Goal: Find specific page/section: Find specific page/section

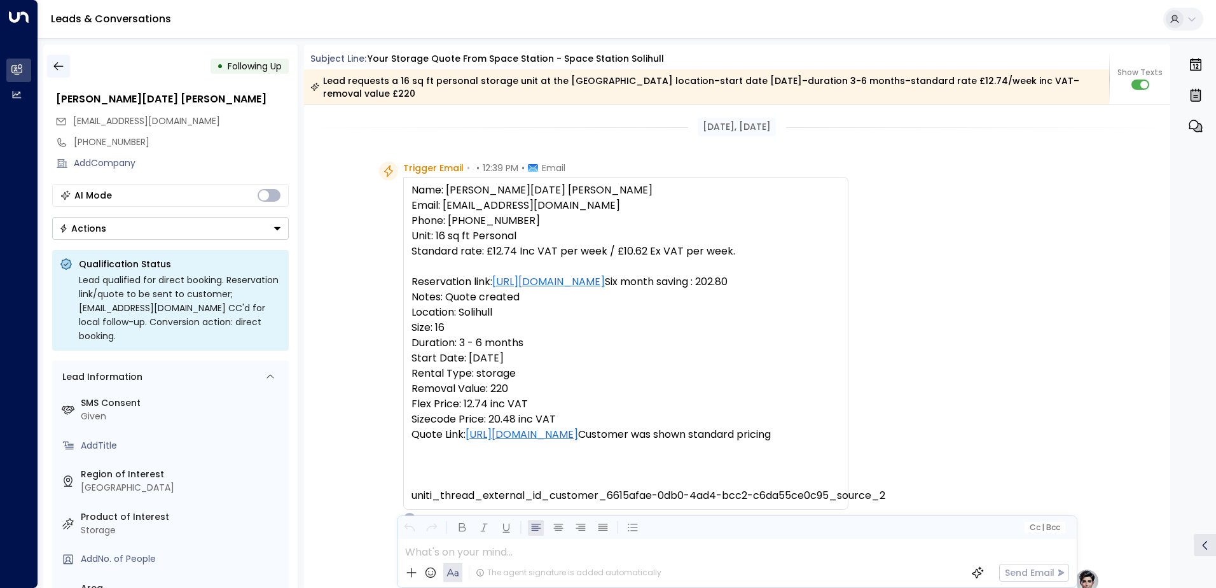
click at [56, 64] on icon "button" at bounding box center [58, 66] width 13 height 13
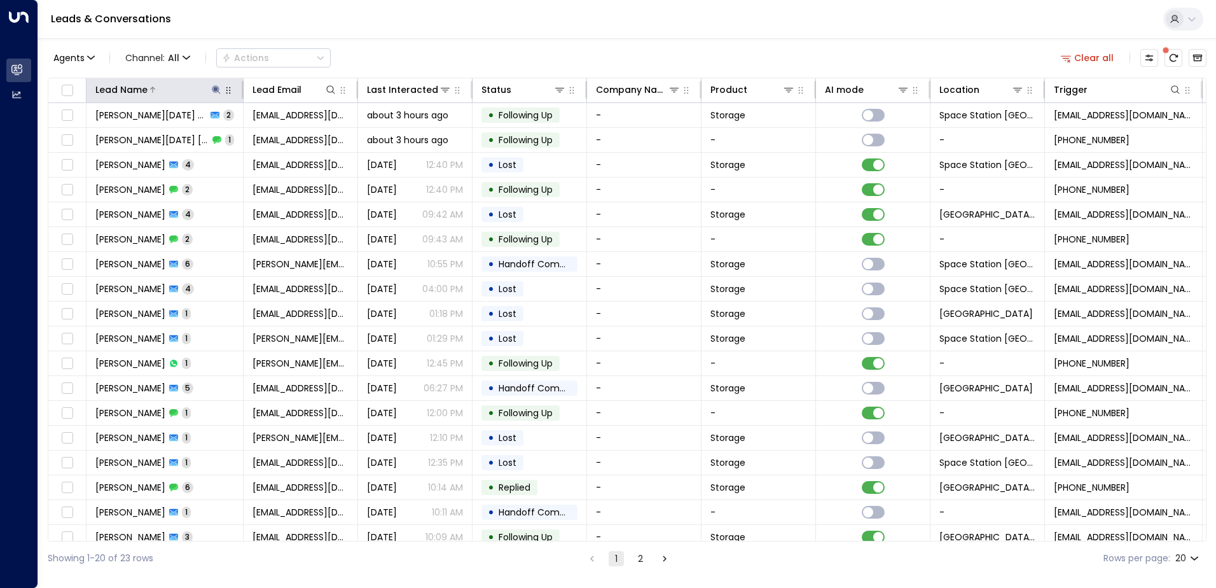
click at [214, 90] on icon at bounding box center [216, 89] width 8 height 8
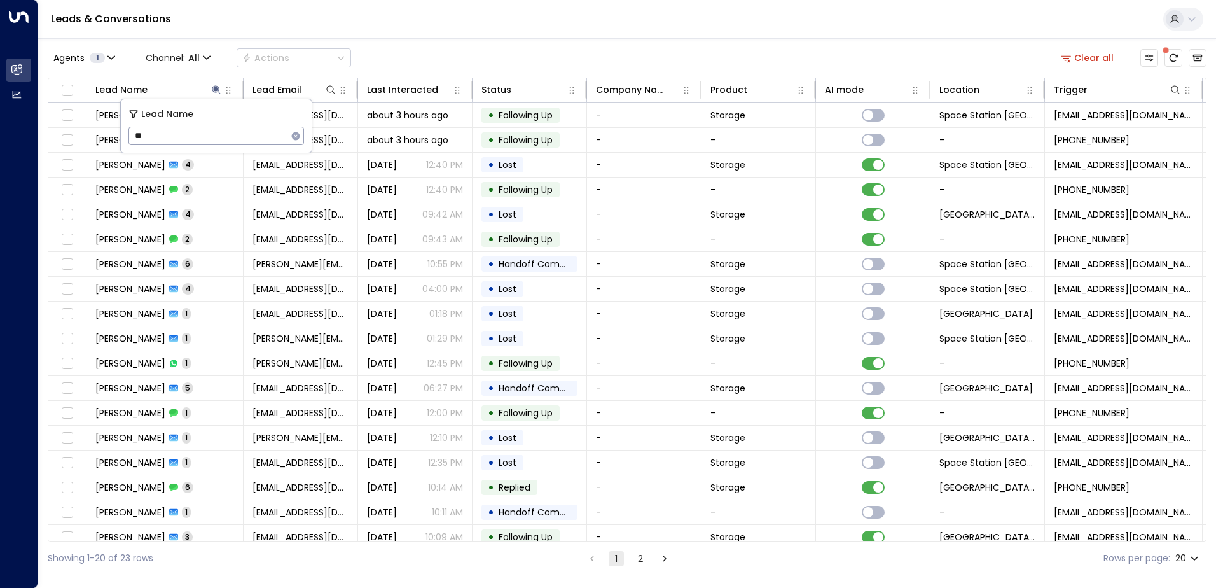
type input "*"
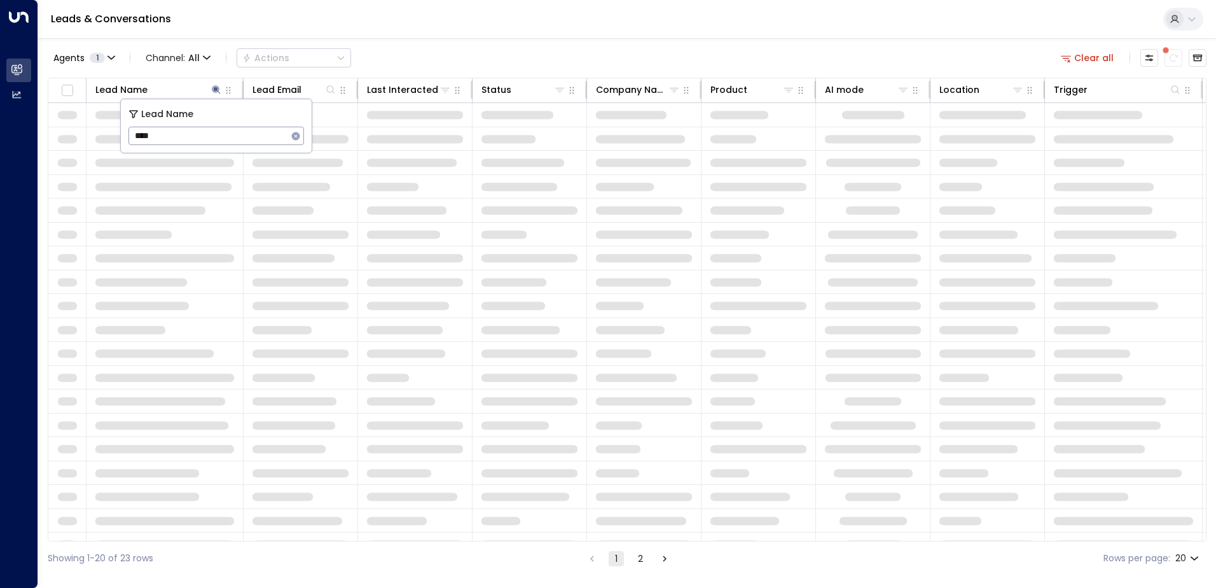
type input "****"
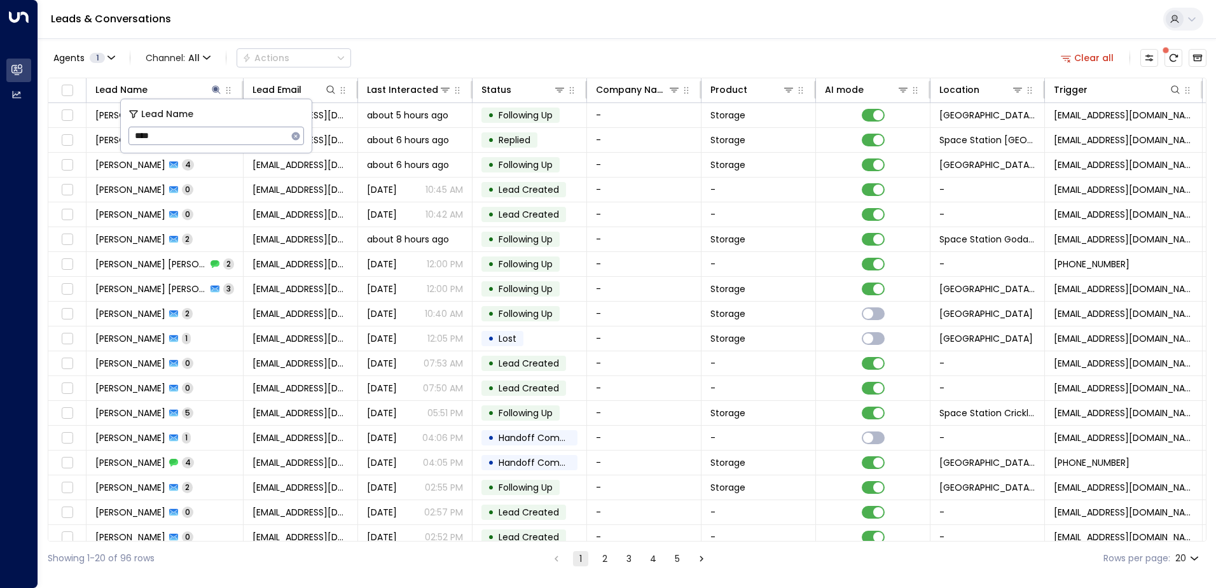
click at [491, 63] on div "Agents 1 Channel: All Actions Clear all" at bounding box center [627, 58] width 1159 height 27
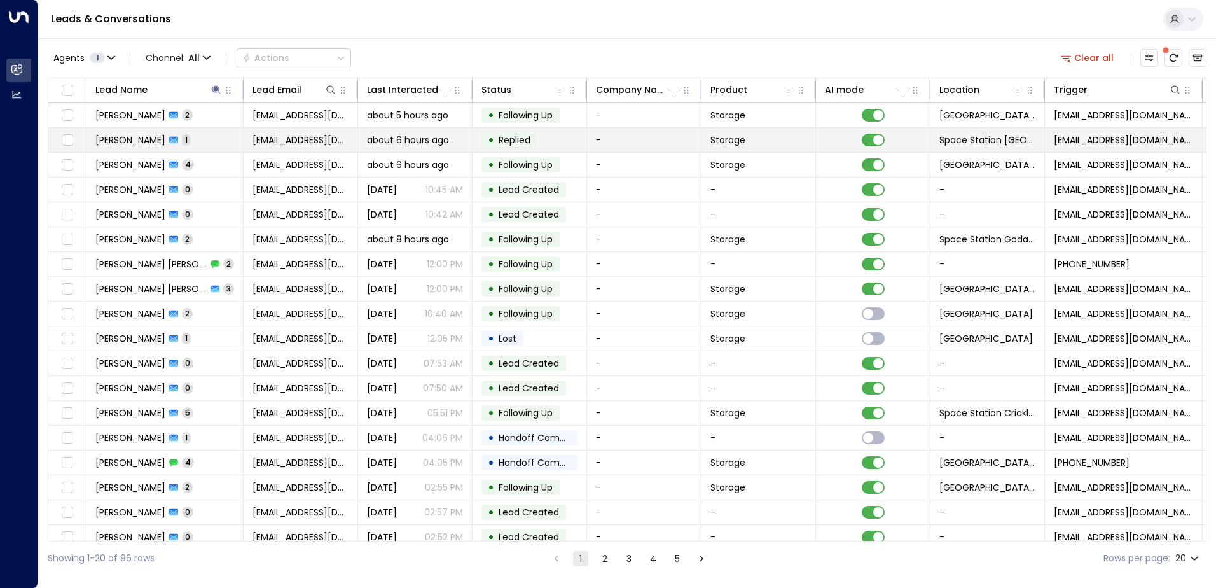
click at [237, 135] on td "[PERSON_NAME] 1" at bounding box center [164, 140] width 157 height 24
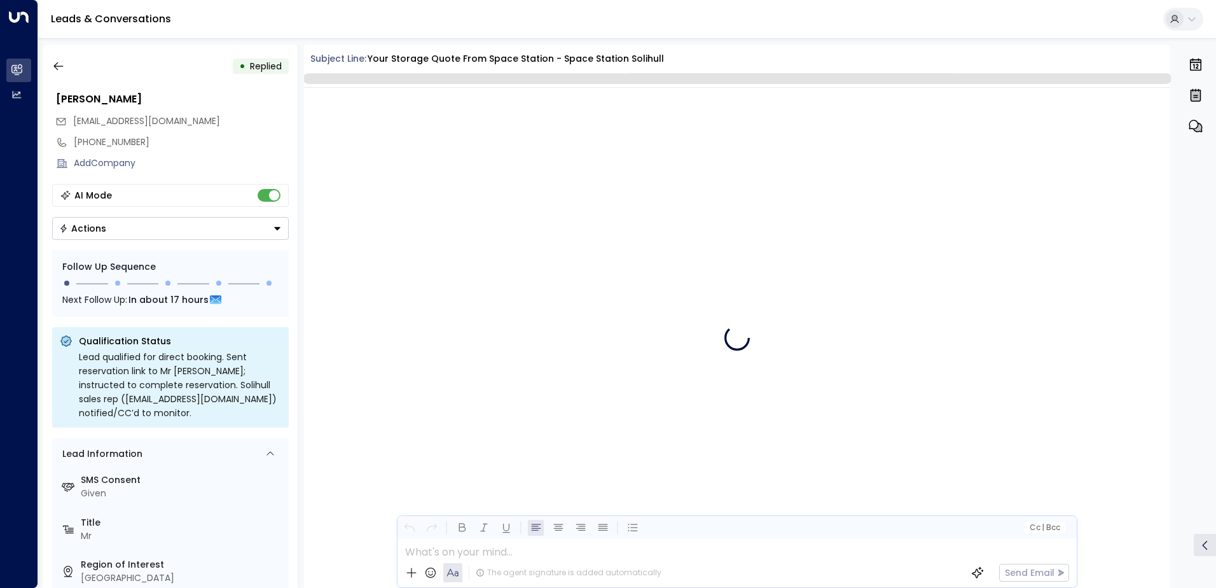
scroll to position [742, 0]
